Goal: Navigation & Orientation: Find specific page/section

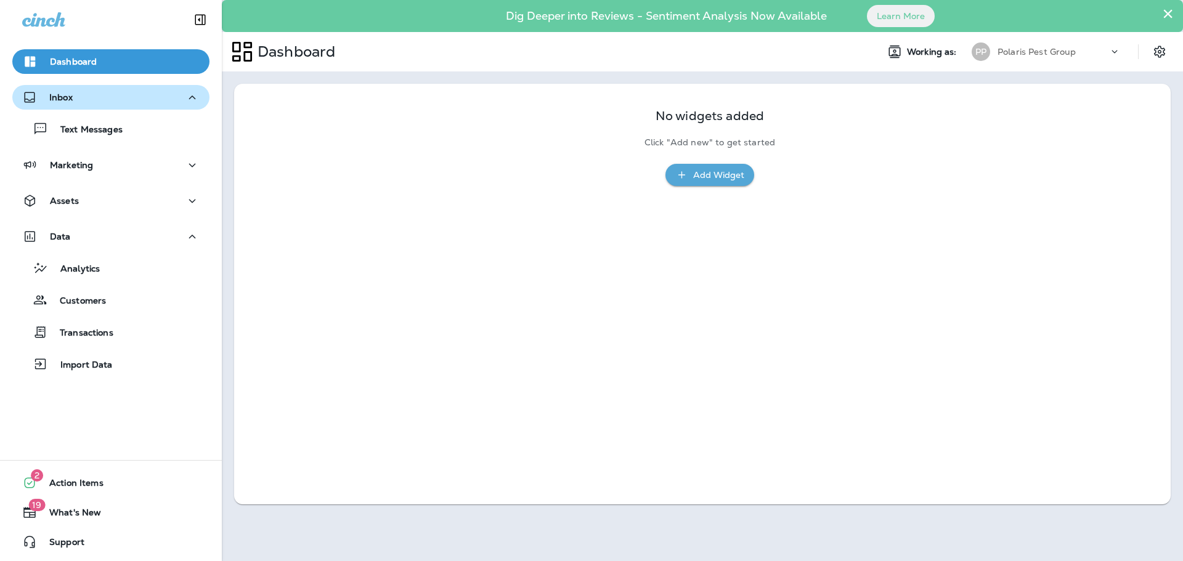
click at [102, 90] on div "Inbox" at bounding box center [110, 97] width 177 height 15
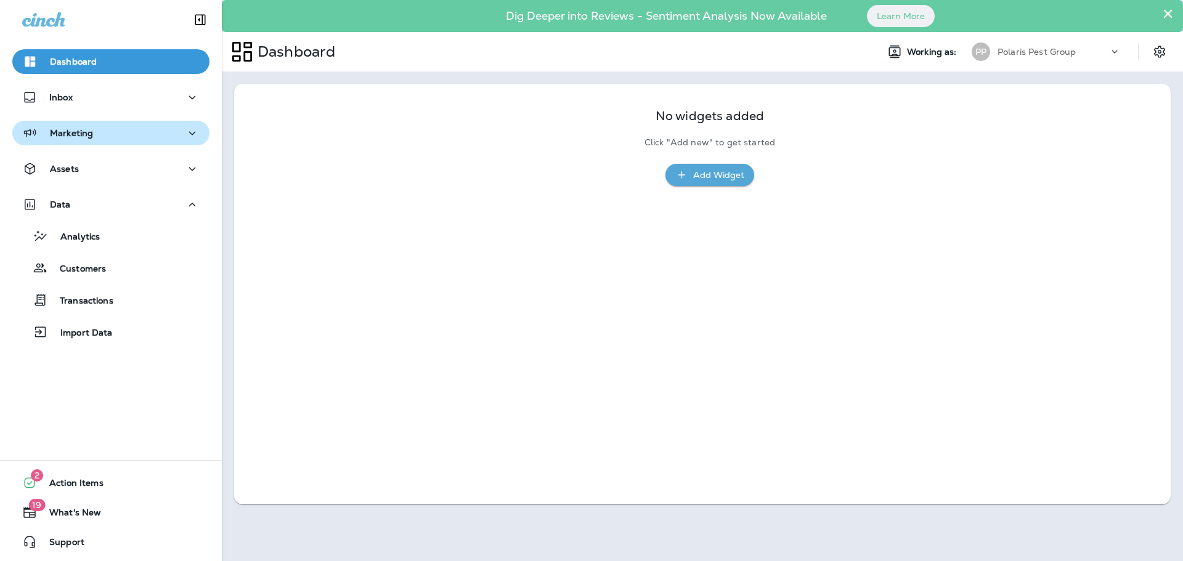
click at [86, 134] on p "Marketing" at bounding box center [71, 133] width 43 height 10
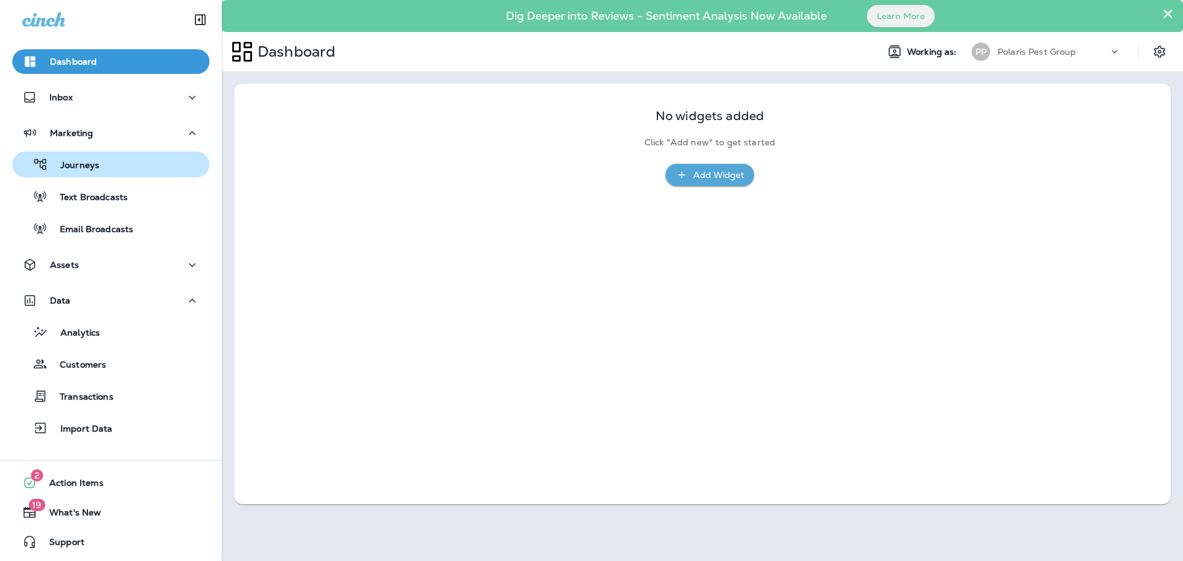
click at [123, 163] on div "Journeys" at bounding box center [110, 164] width 187 height 18
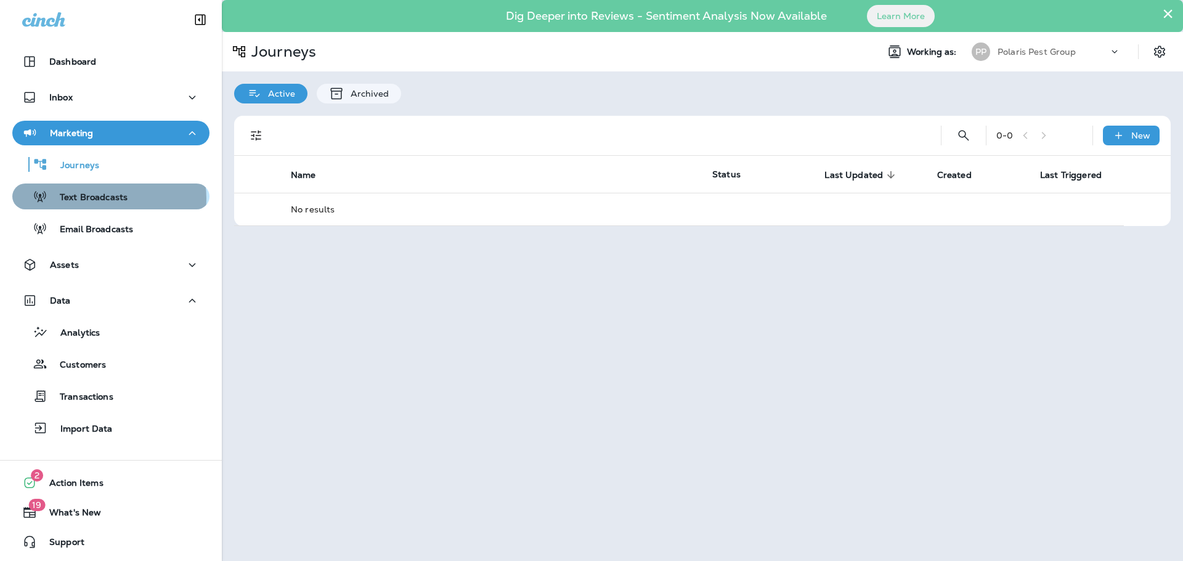
click at [108, 198] on p "Text Broadcasts" at bounding box center [87, 198] width 80 height 12
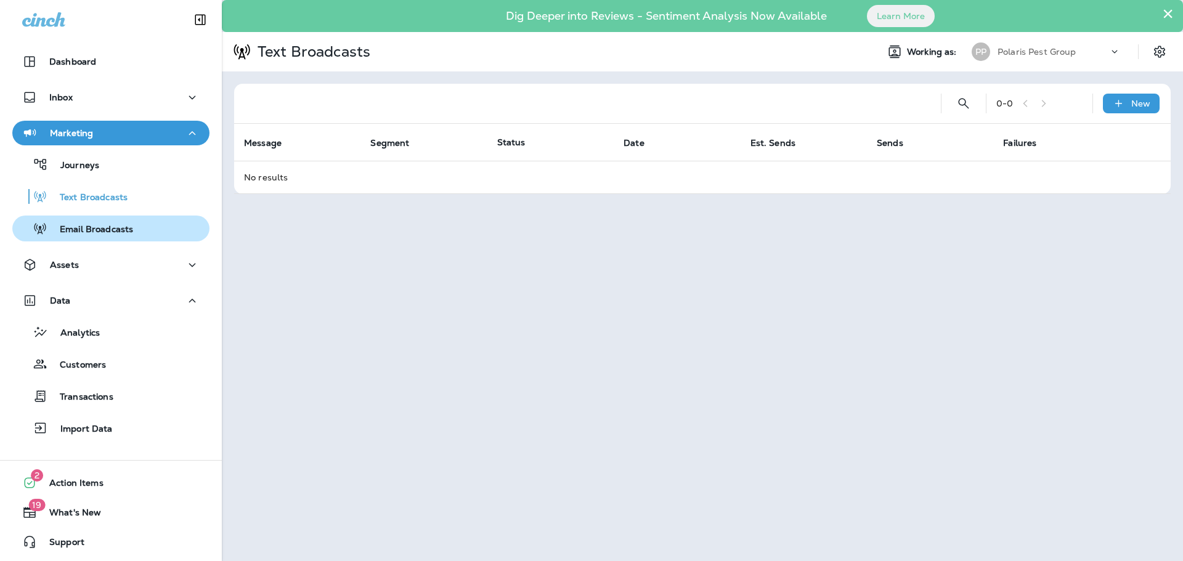
click at [103, 237] on div "Email Broadcasts" at bounding box center [75, 228] width 116 height 18
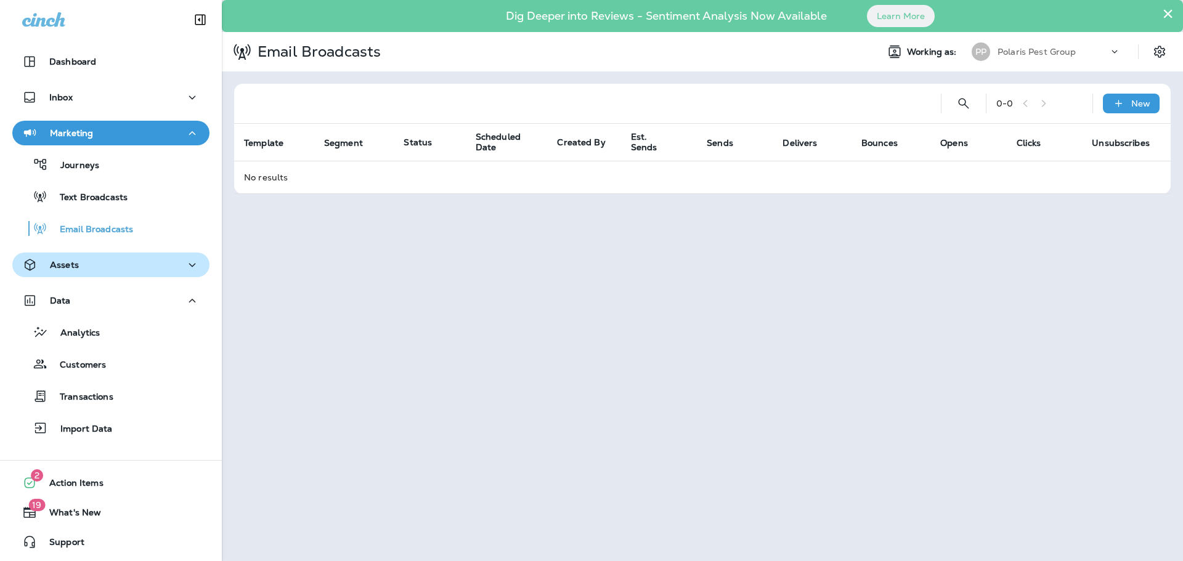
click at [92, 270] on div "Assets" at bounding box center [110, 264] width 177 height 15
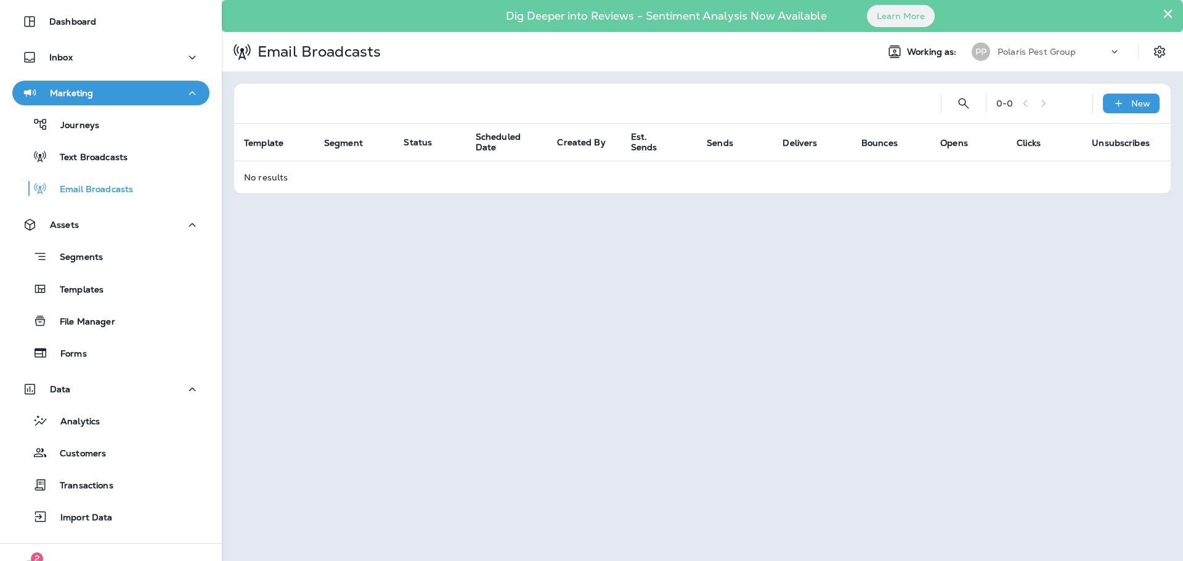
scroll to position [62, 0]
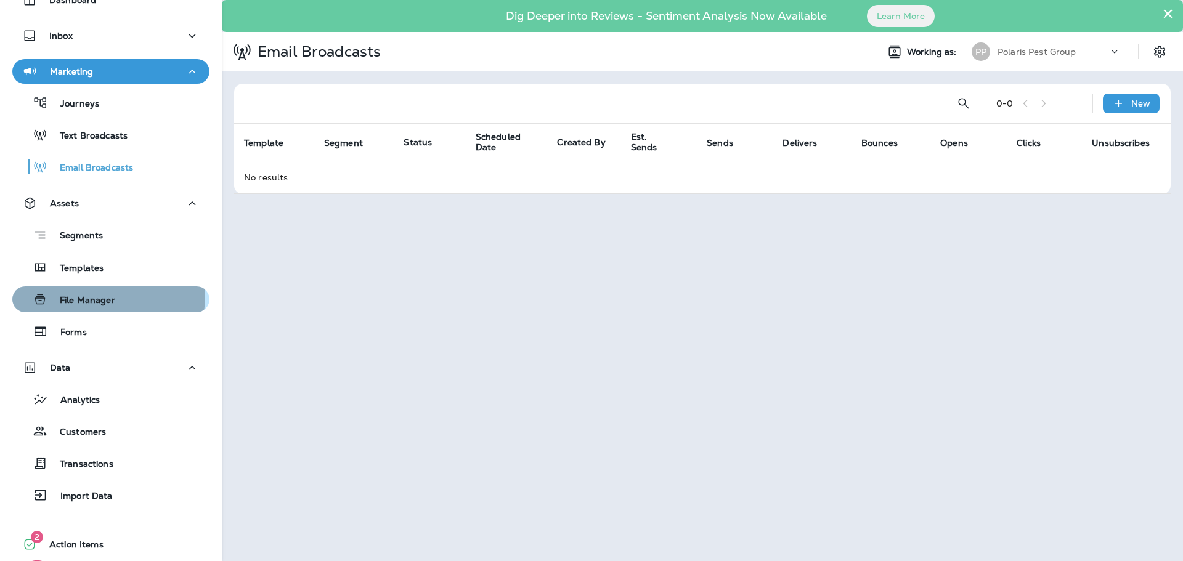
click at [103, 296] on p "File Manager" at bounding box center [81, 301] width 68 height 12
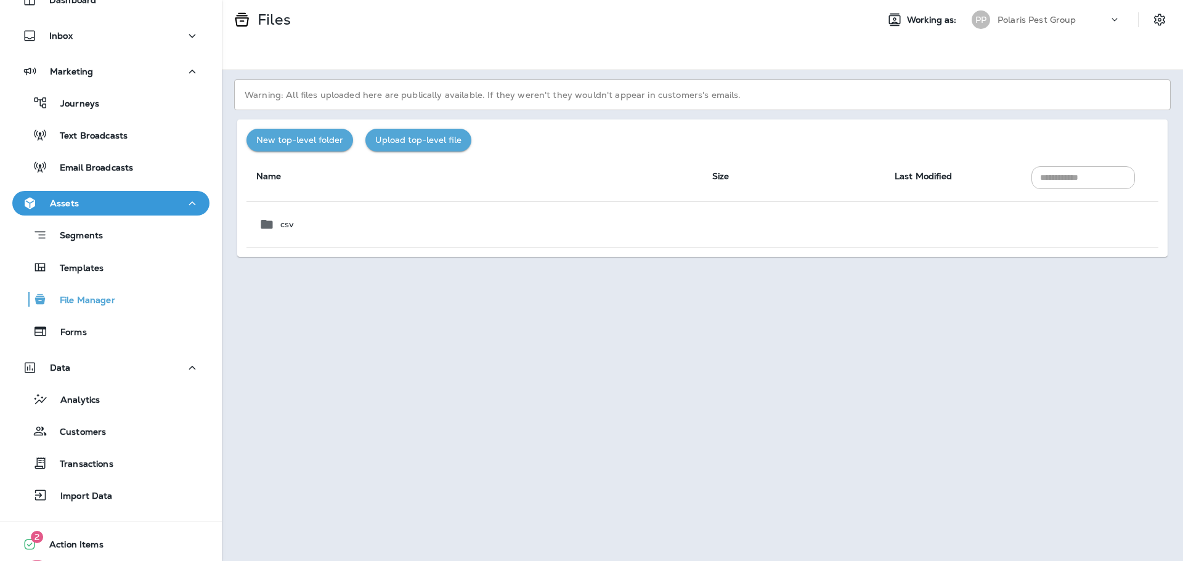
click at [80, 413] on div "Analytics Customers Transactions Import Data" at bounding box center [110, 444] width 197 height 128
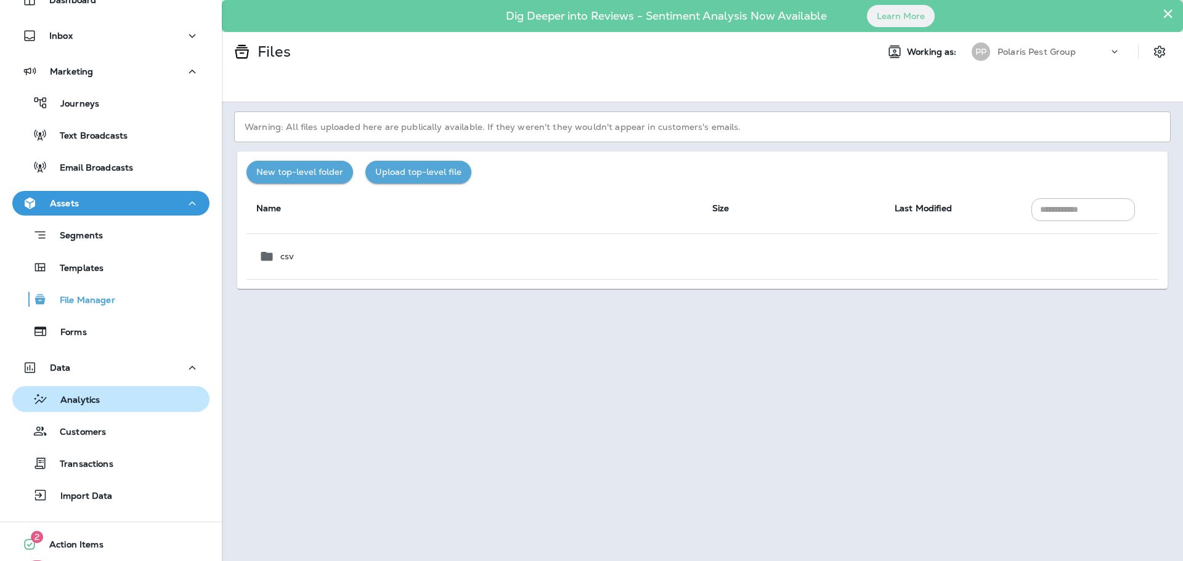
click at [83, 400] on p "Analytics" at bounding box center [74, 401] width 52 height 12
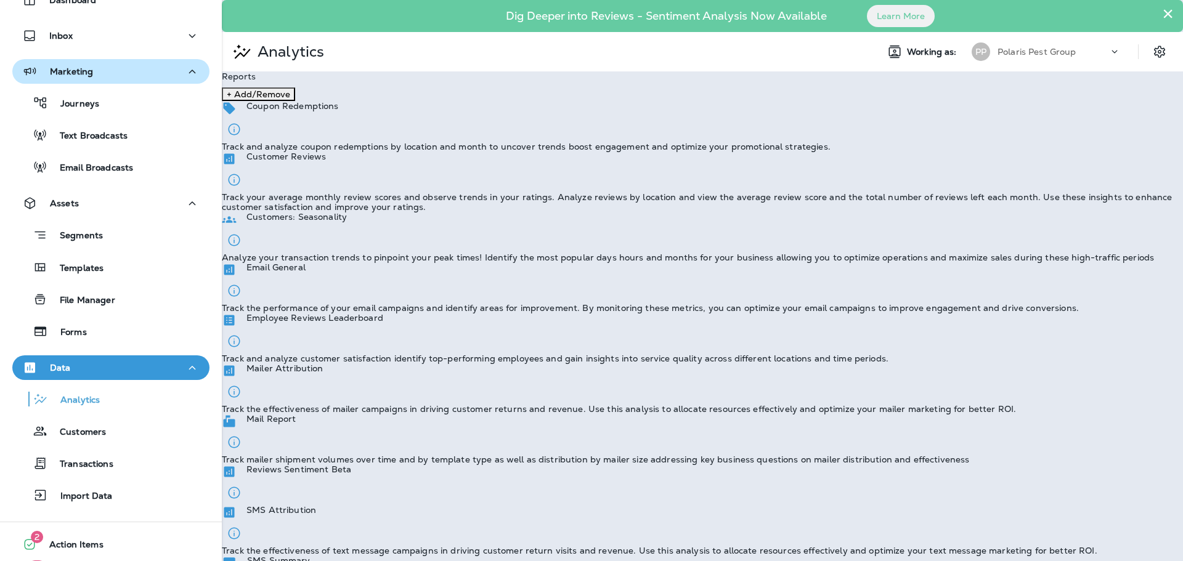
click at [84, 68] on p "Marketing" at bounding box center [71, 72] width 43 height 10
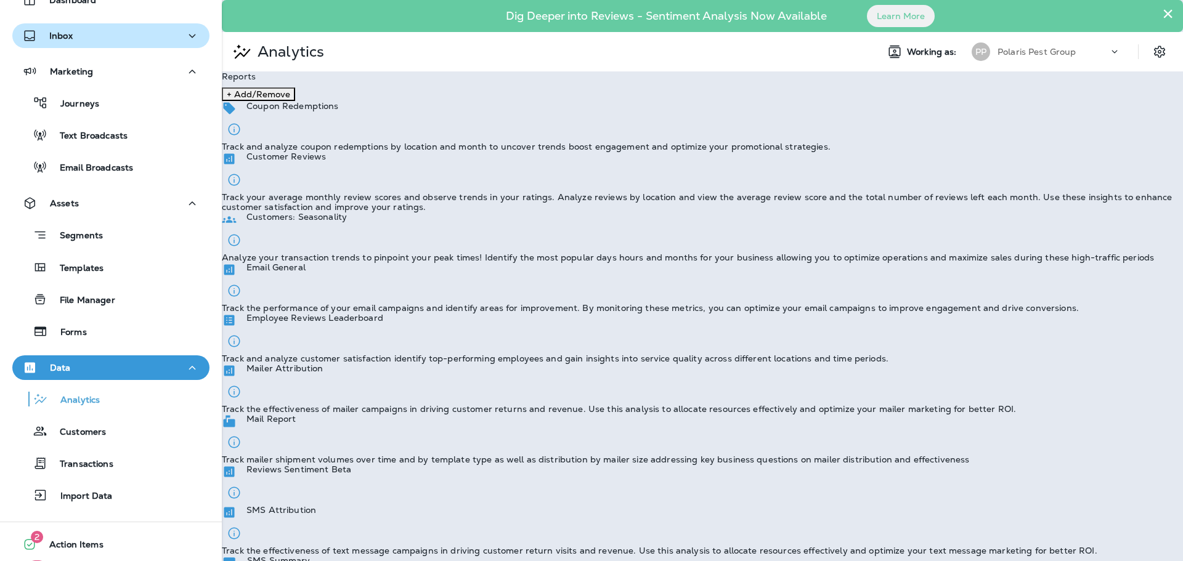
scroll to position [27, 0]
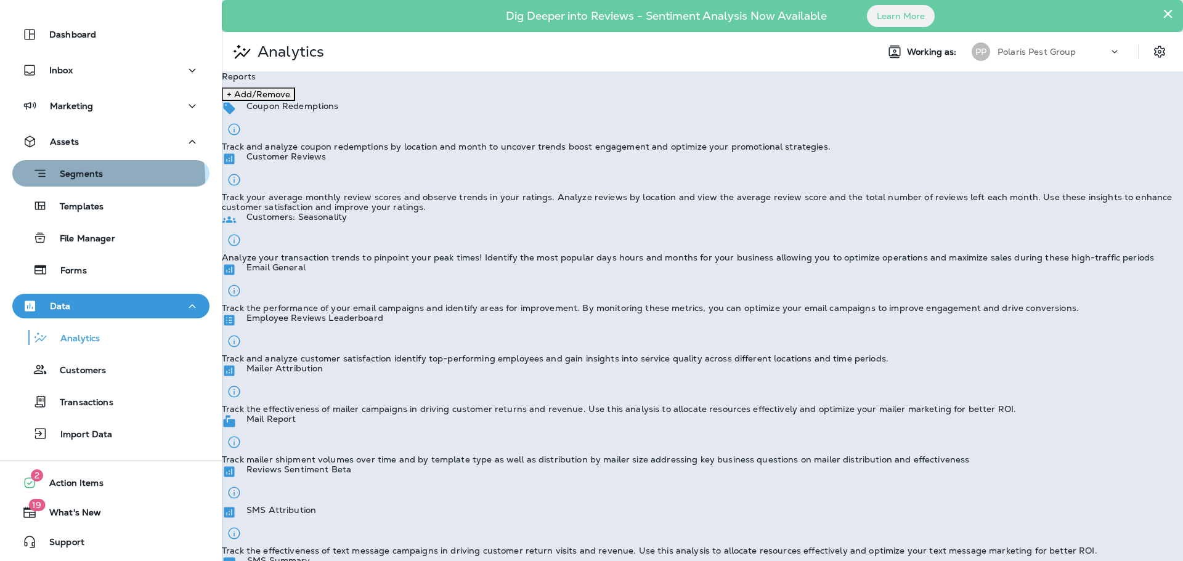
click at [92, 178] on p "Segments" at bounding box center [74, 175] width 55 height 12
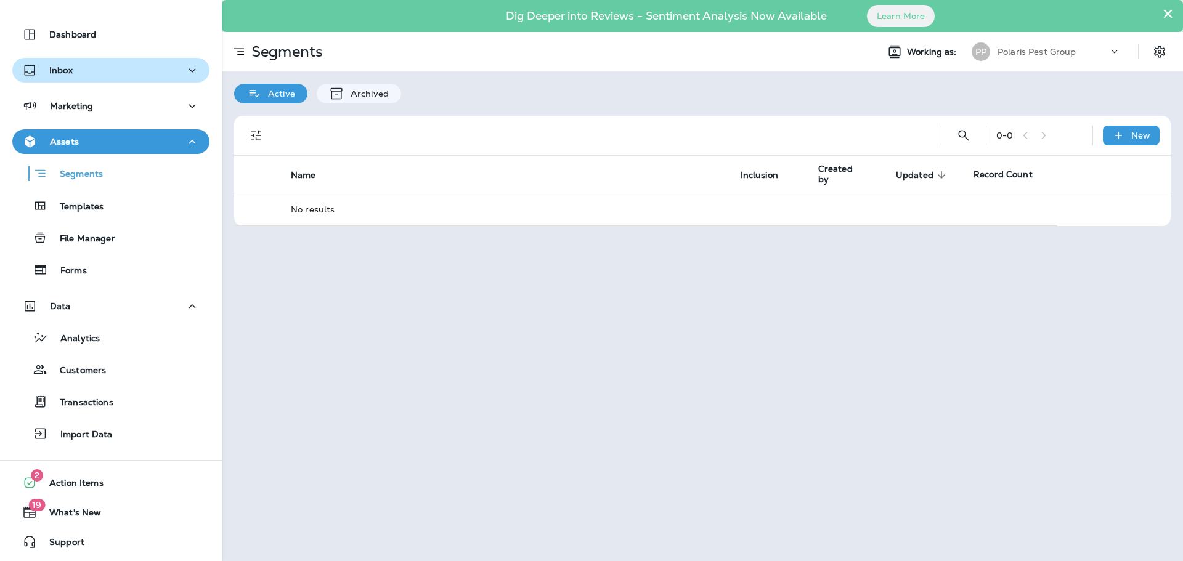
click at [97, 65] on div "Inbox" at bounding box center [110, 70] width 177 height 15
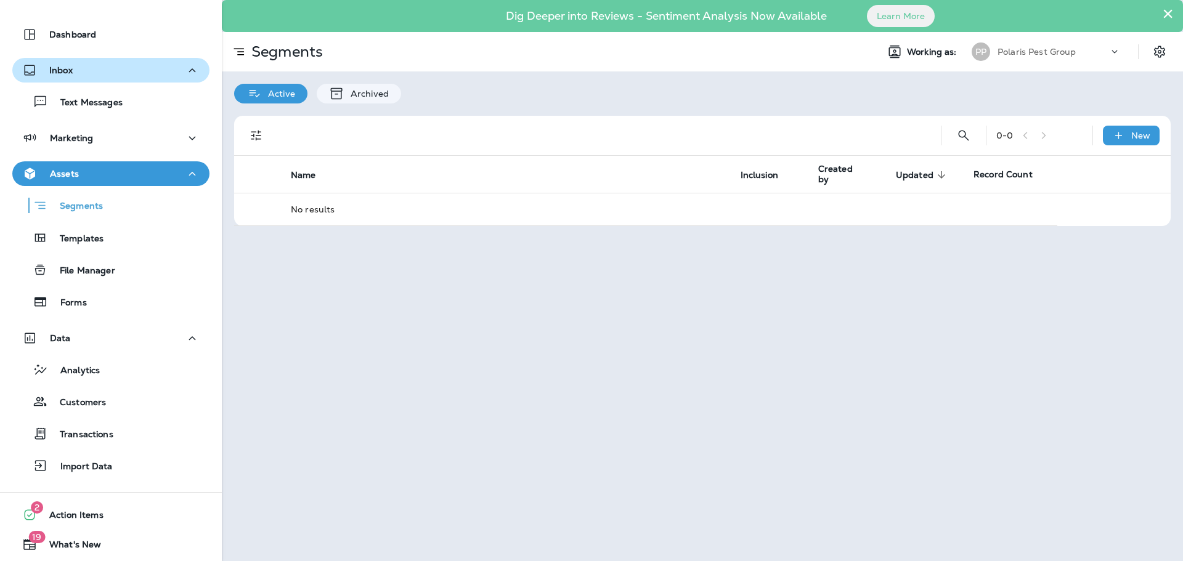
click at [51, 67] on p "Inbox" at bounding box center [60, 70] width 23 height 10
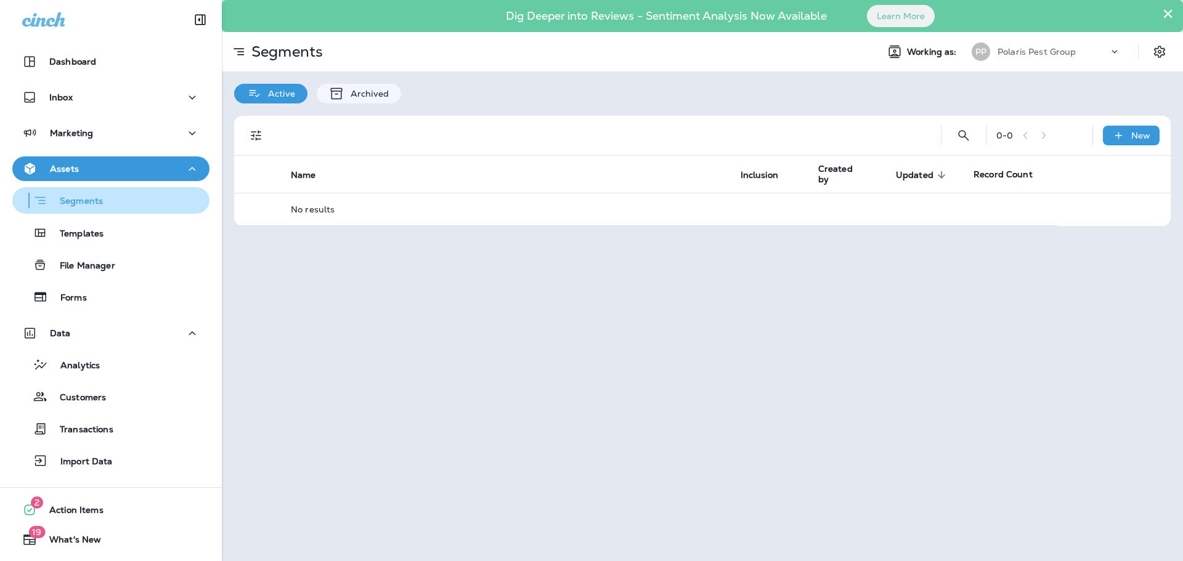
click at [97, 197] on p "Segments" at bounding box center [74, 202] width 55 height 12
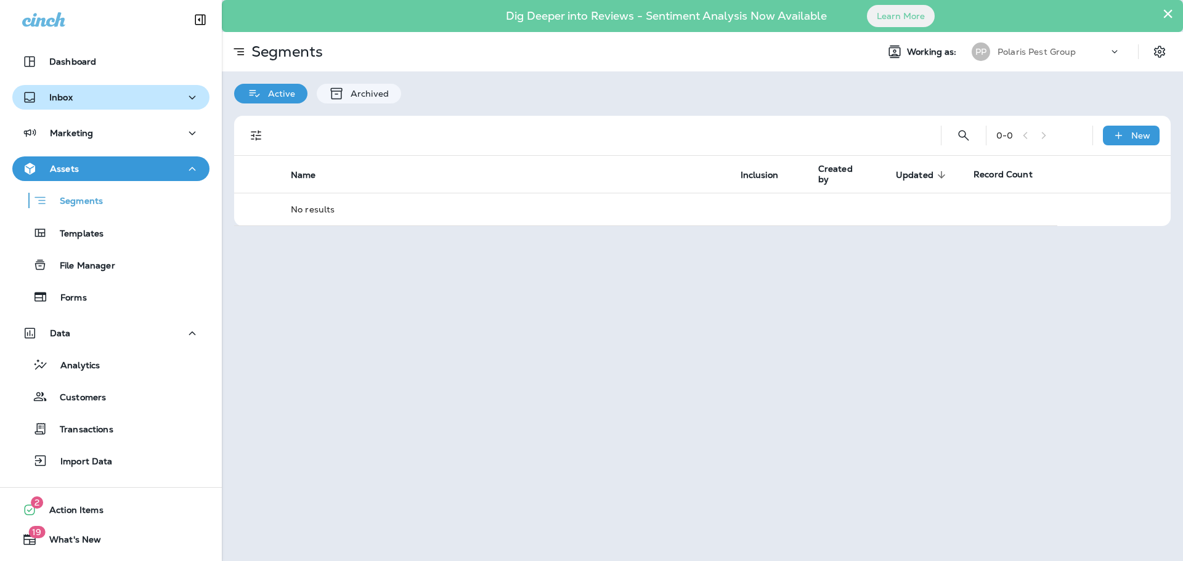
click at [92, 95] on div "Inbox" at bounding box center [110, 97] width 177 height 15
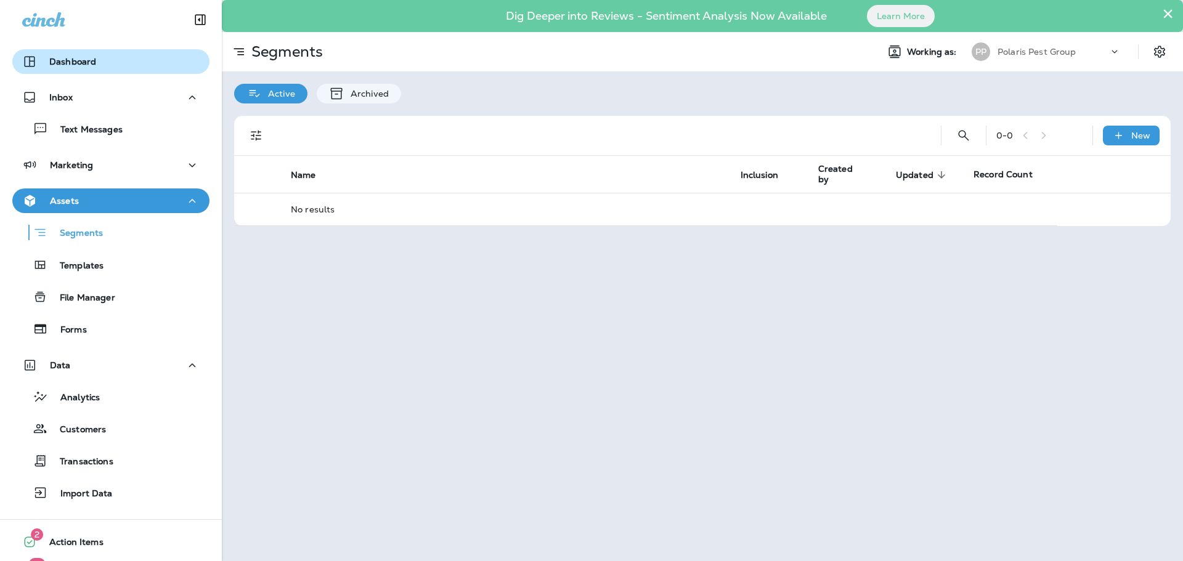
click at [96, 60] on div "Dashboard" at bounding box center [110, 61] width 177 height 15
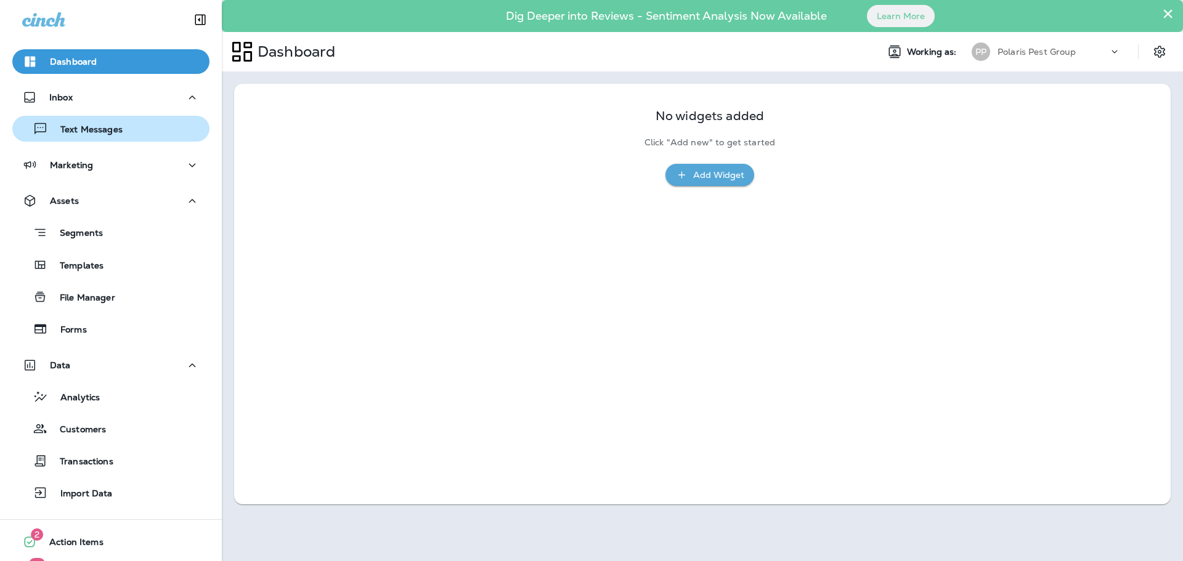
click at [118, 124] on p "Text Messages" at bounding box center [85, 130] width 75 height 12
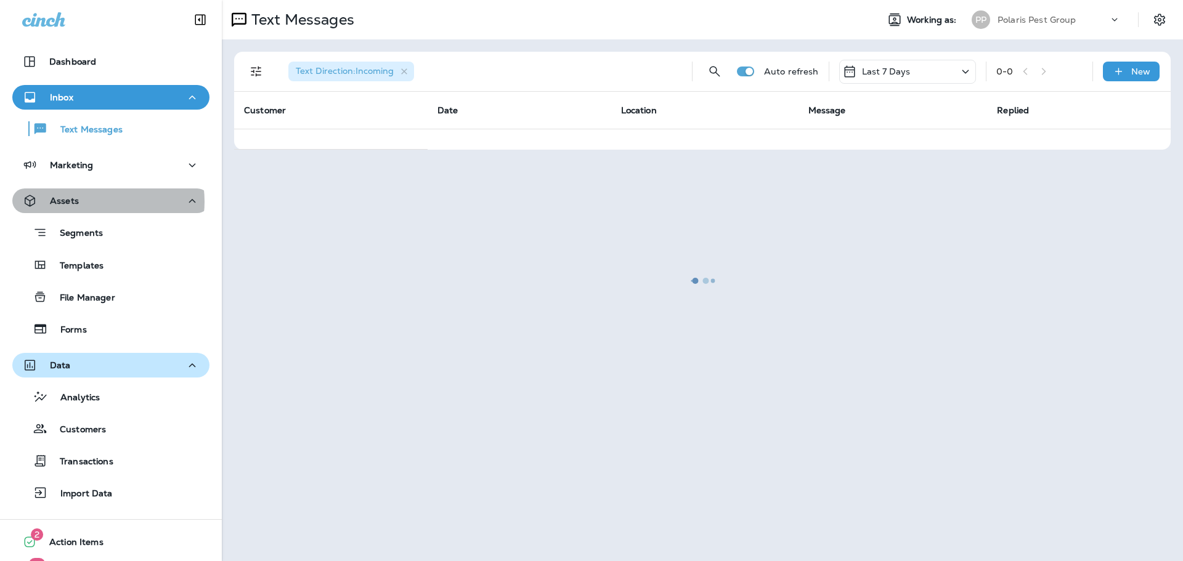
drag, startPoint x: 96, startPoint y: 201, endPoint x: 102, endPoint y: 229, distance: 27.8
click at [95, 203] on div "Assets" at bounding box center [110, 200] width 177 height 15
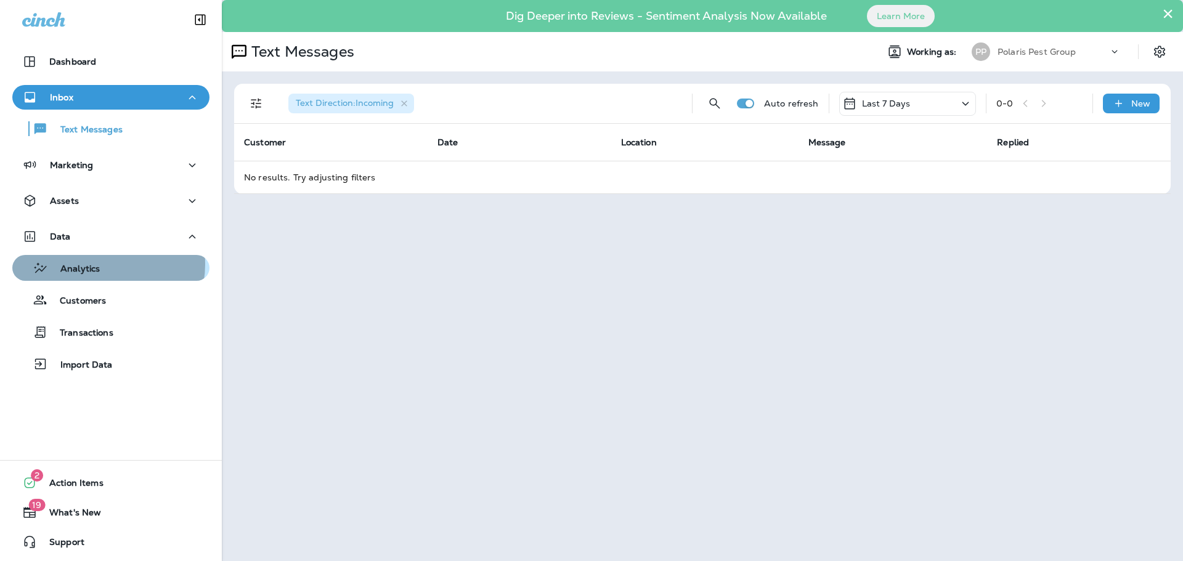
click at [100, 264] on div "Analytics" at bounding box center [110, 268] width 187 height 18
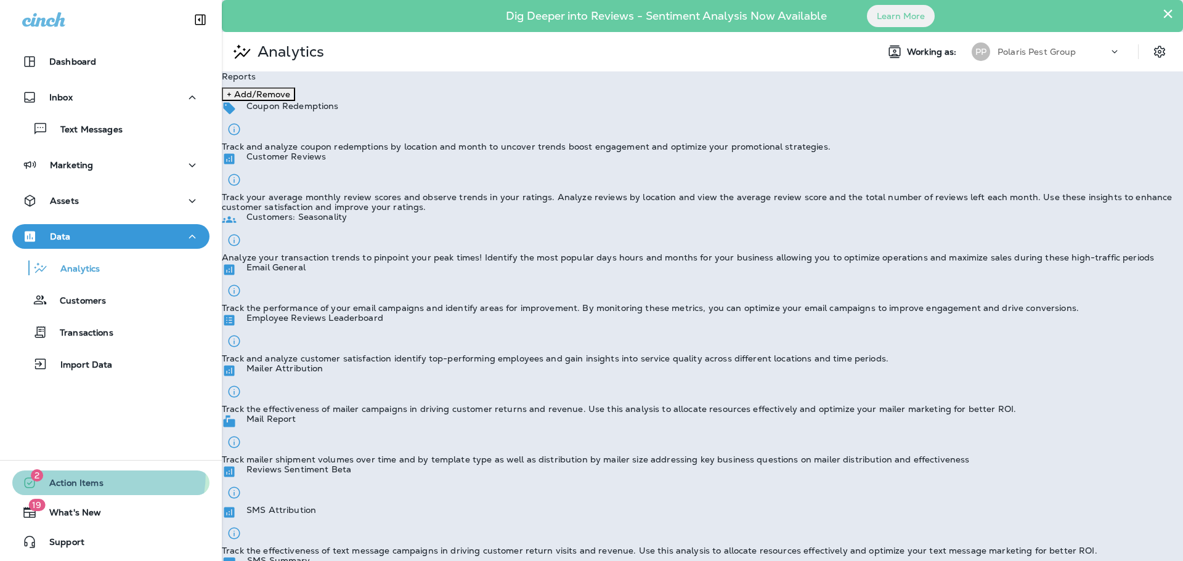
click at [62, 472] on button "2 Action Items" at bounding box center [110, 483] width 197 height 25
